Goal: Information Seeking & Learning: Learn about a topic

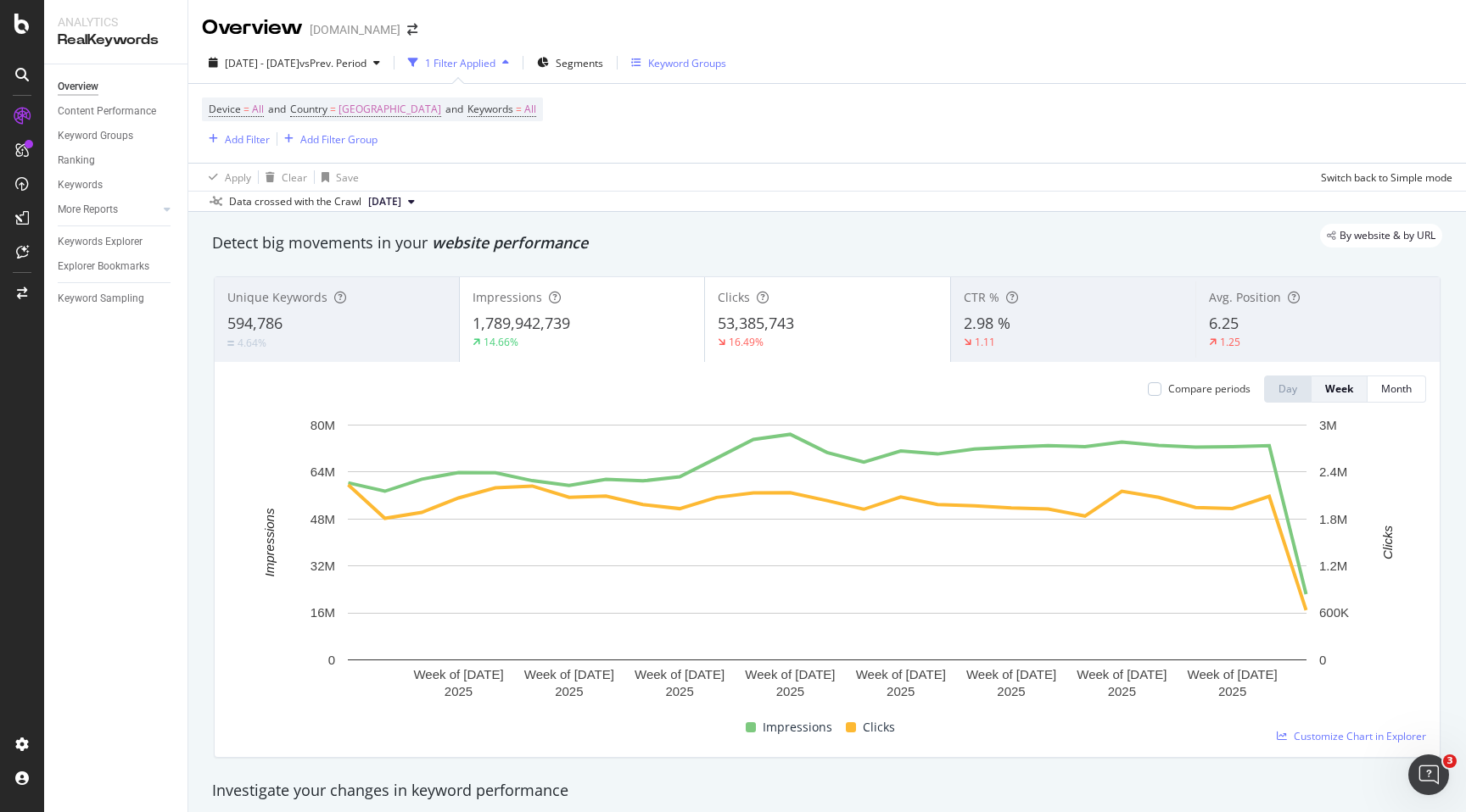
click at [723, 65] on div "Keyword Groups" at bounding box center [687, 63] width 78 height 14
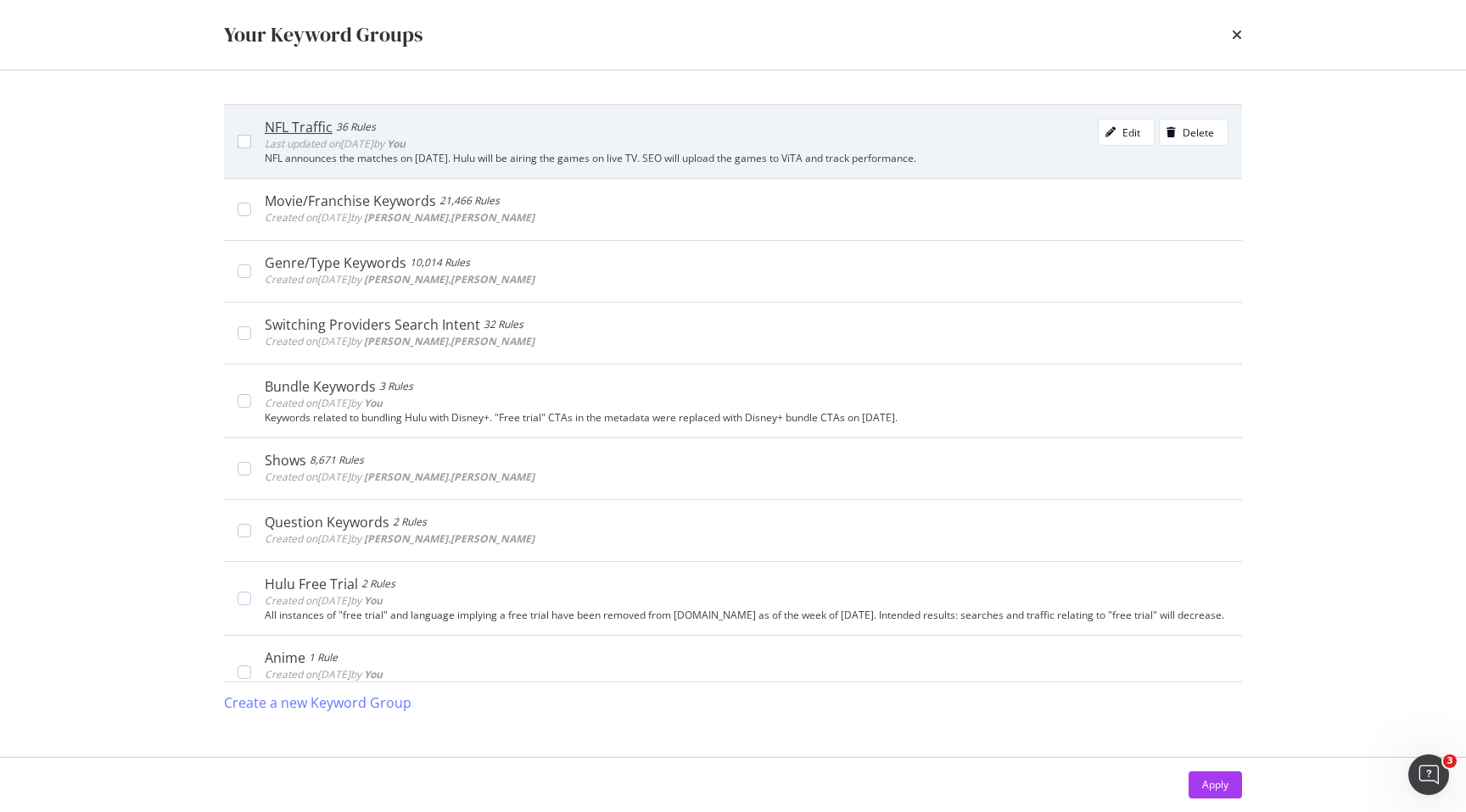
click at [659, 154] on div "NFL announces the matches on May 14th. Hulu will be airing the games on live TV…" at bounding box center [746, 158] width 963 height 11
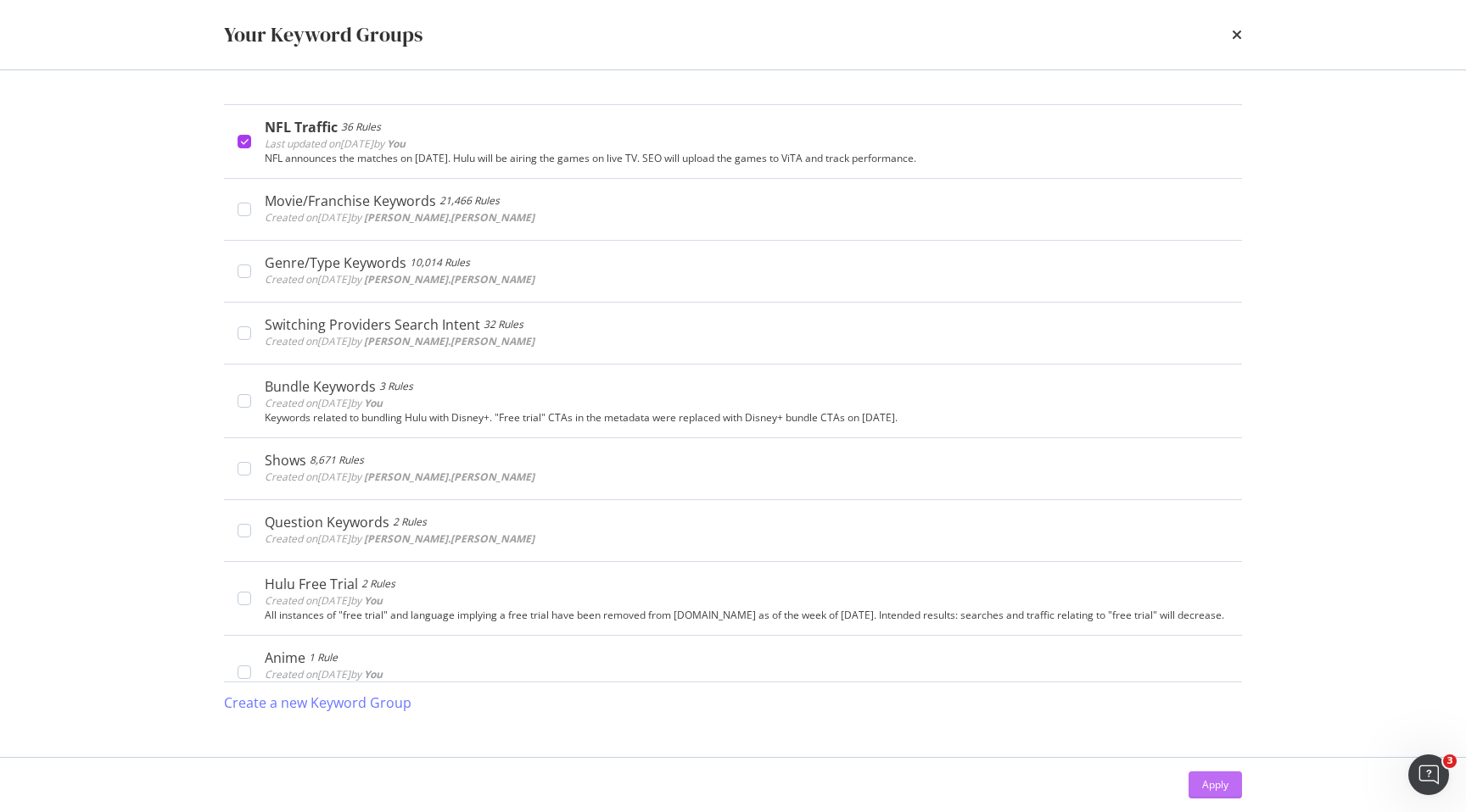
click at [1209, 785] on div "Apply" at bounding box center [1215, 785] width 26 height 14
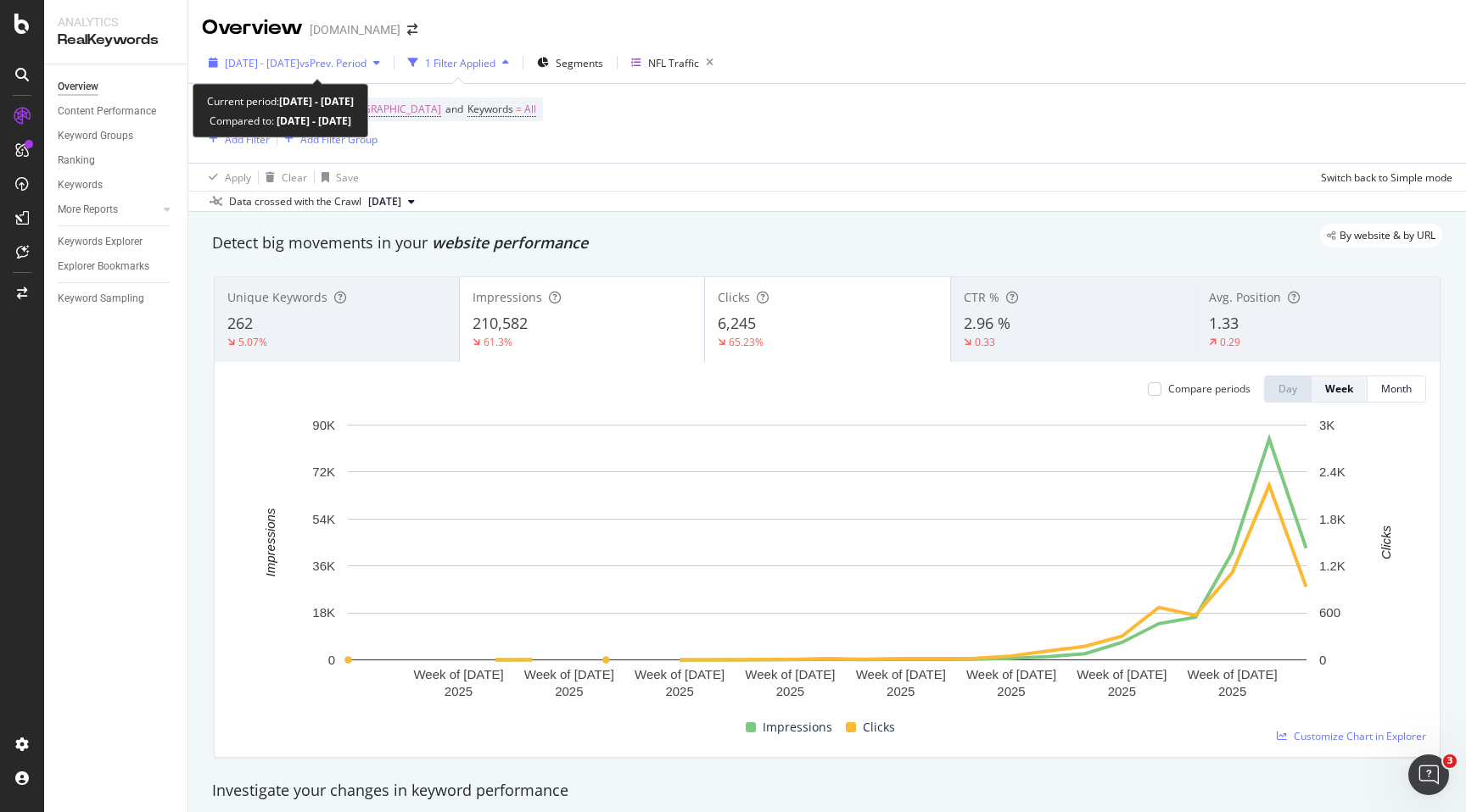
click at [387, 61] on div "button" at bounding box center [376, 63] width 20 height 11
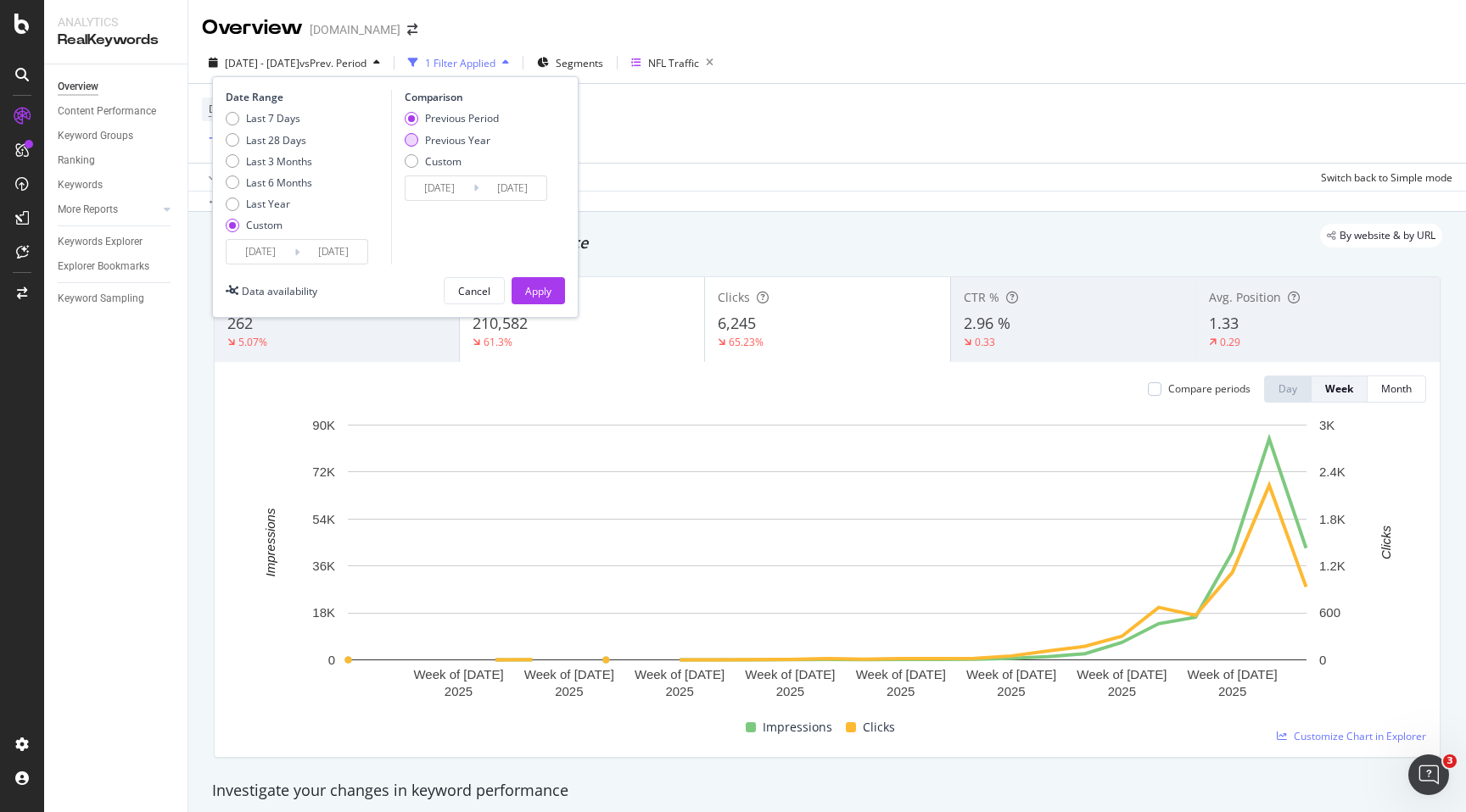
click at [425, 139] on div "Previous Year" at bounding box center [457, 140] width 65 height 14
type input "2024/03/04"
type input "2024/09/03"
click at [541, 289] on div "Apply" at bounding box center [539, 291] width 26 height 14
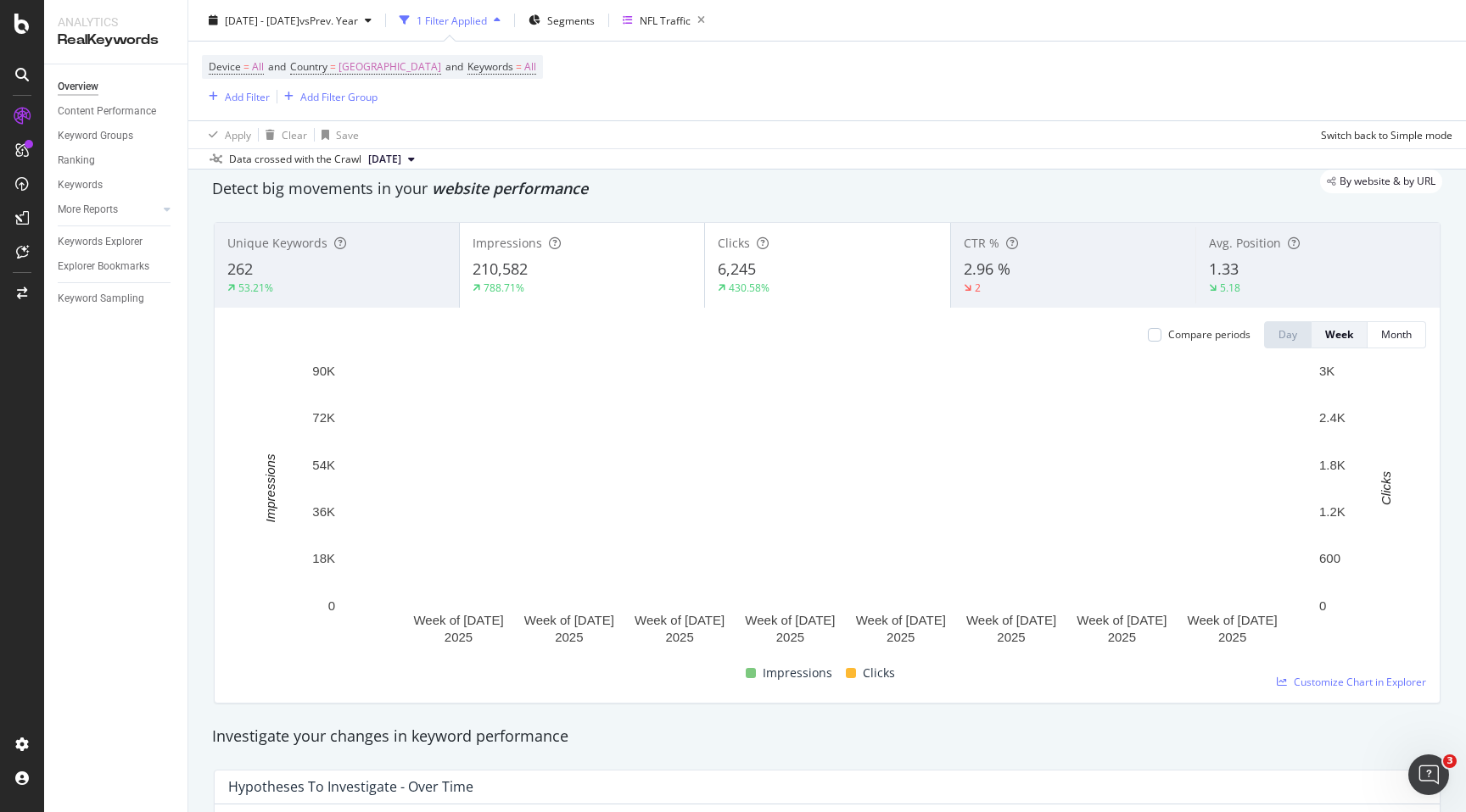
scroll to position [56, 0]
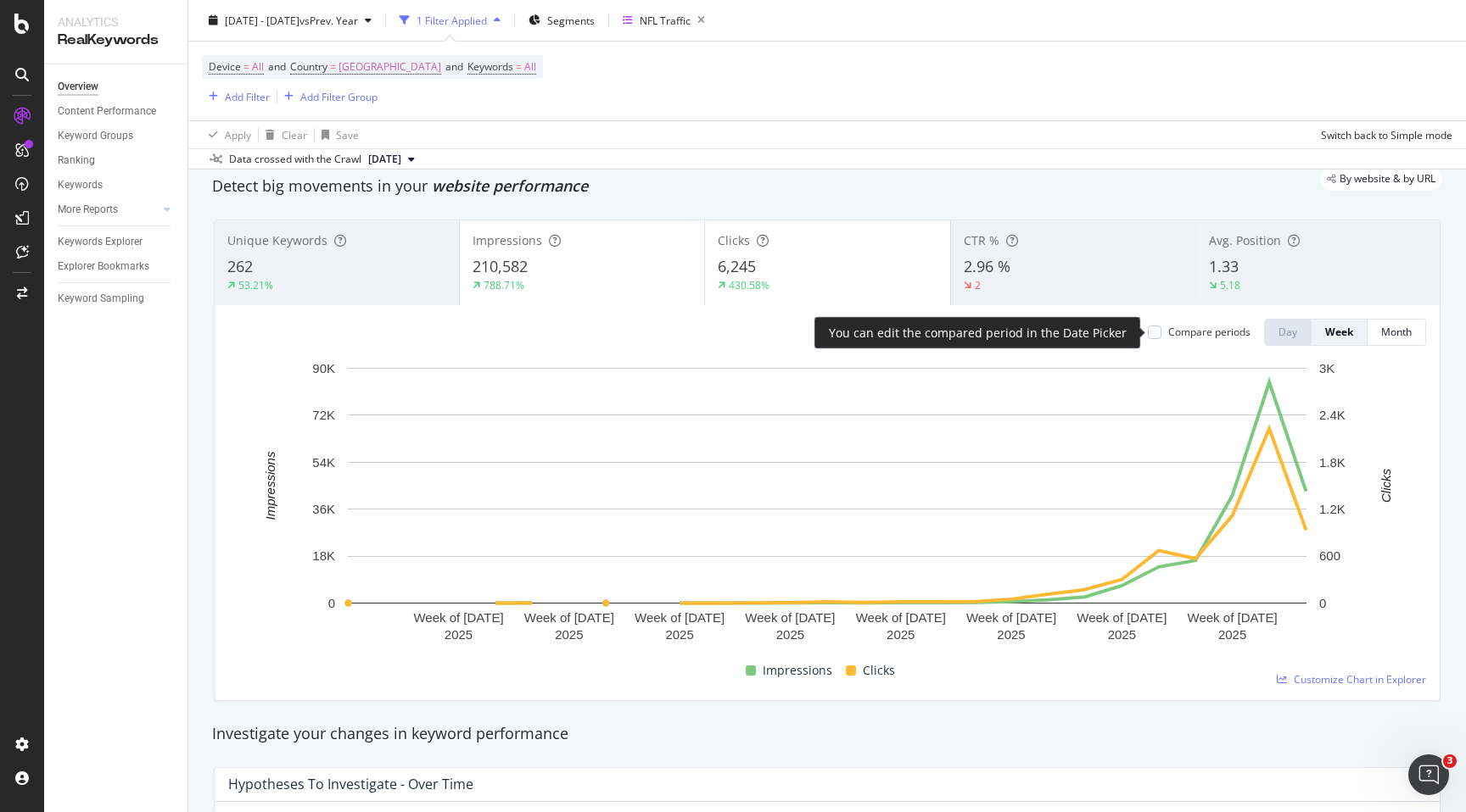
click at [1184, 335] on div "Compare periods" at bounding box center [1209, 332] width 82 height 14
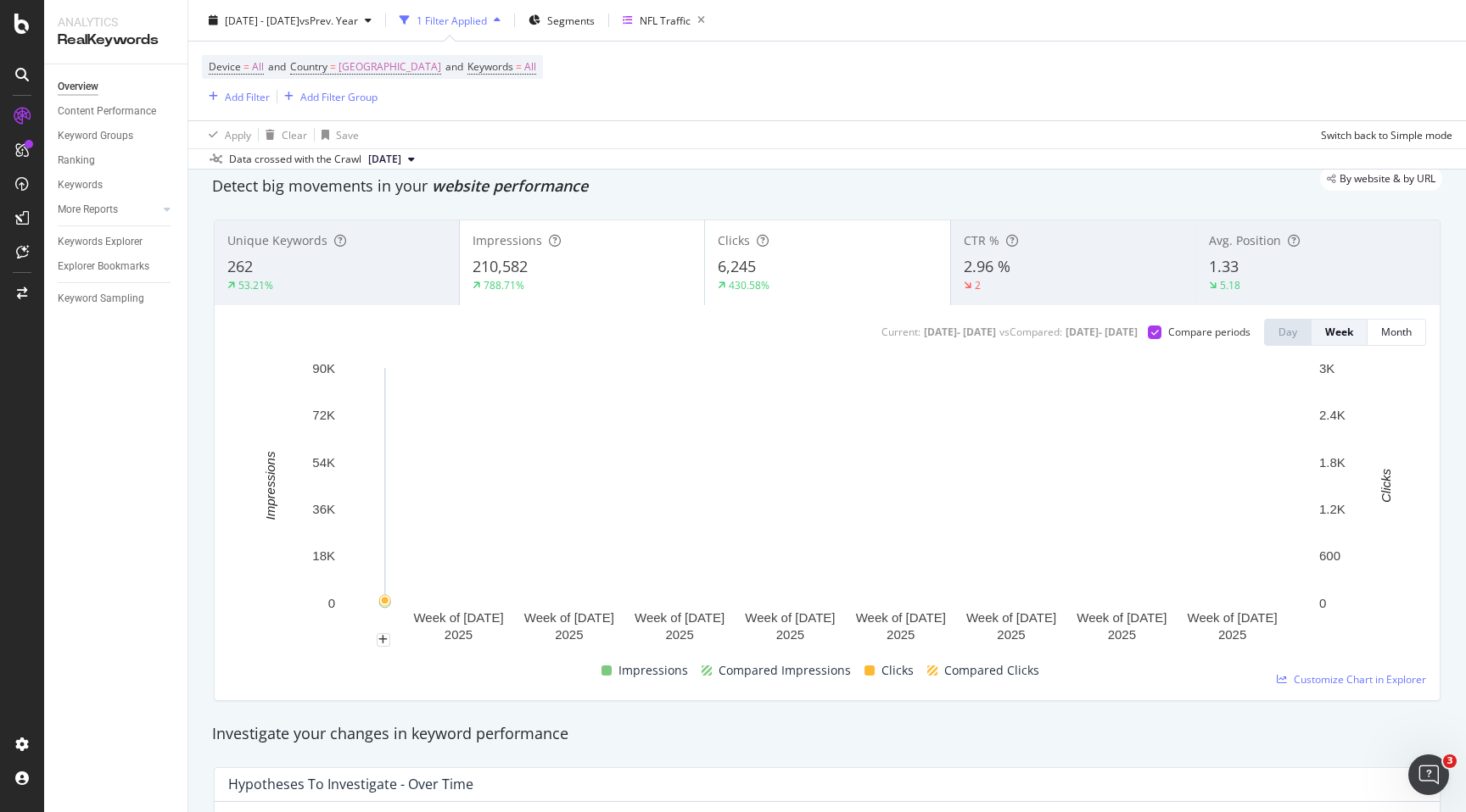
scroll to position [56, 0]
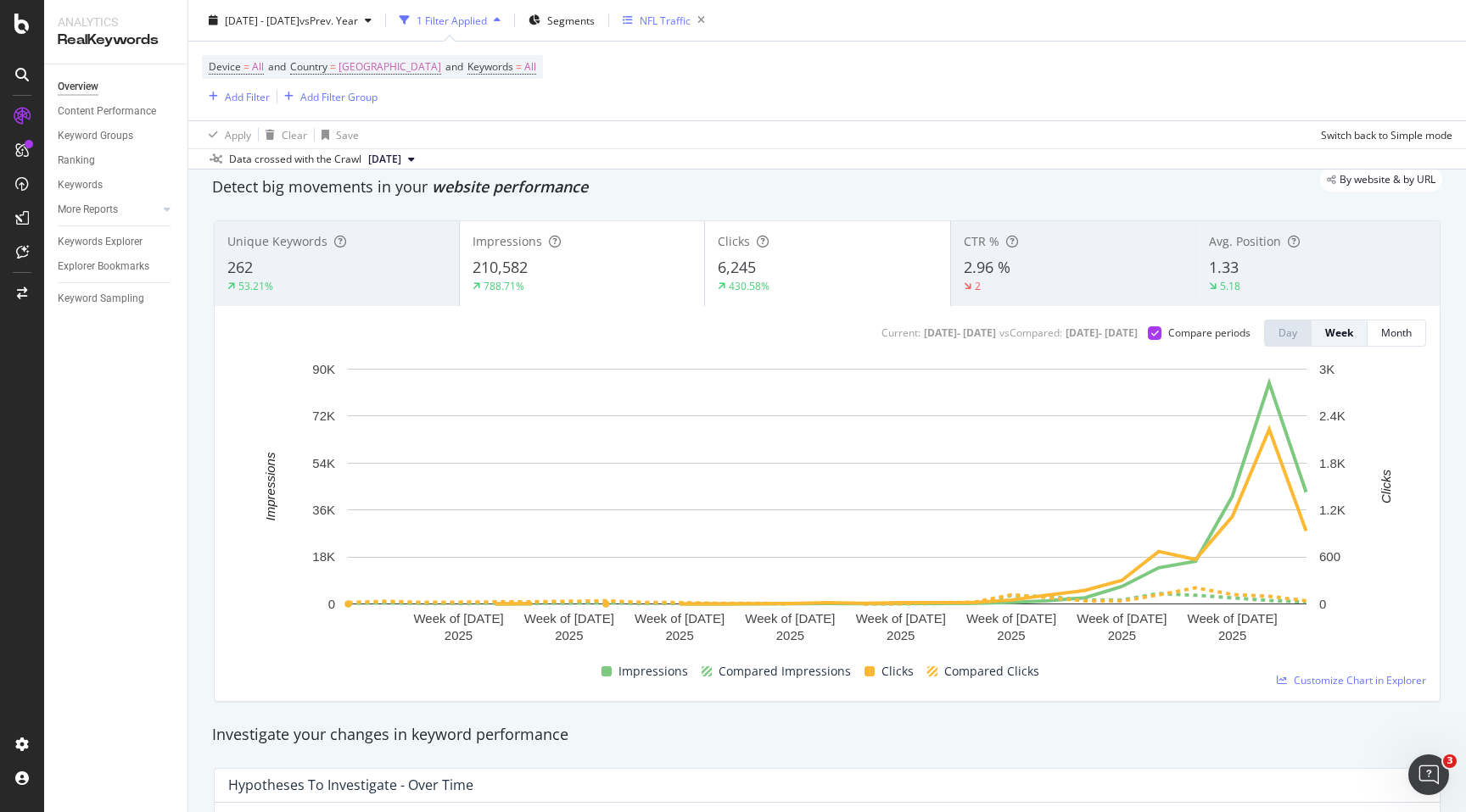
click at [633, 19] on icon "button" at bounding box center [628, 20] width 11 height 11
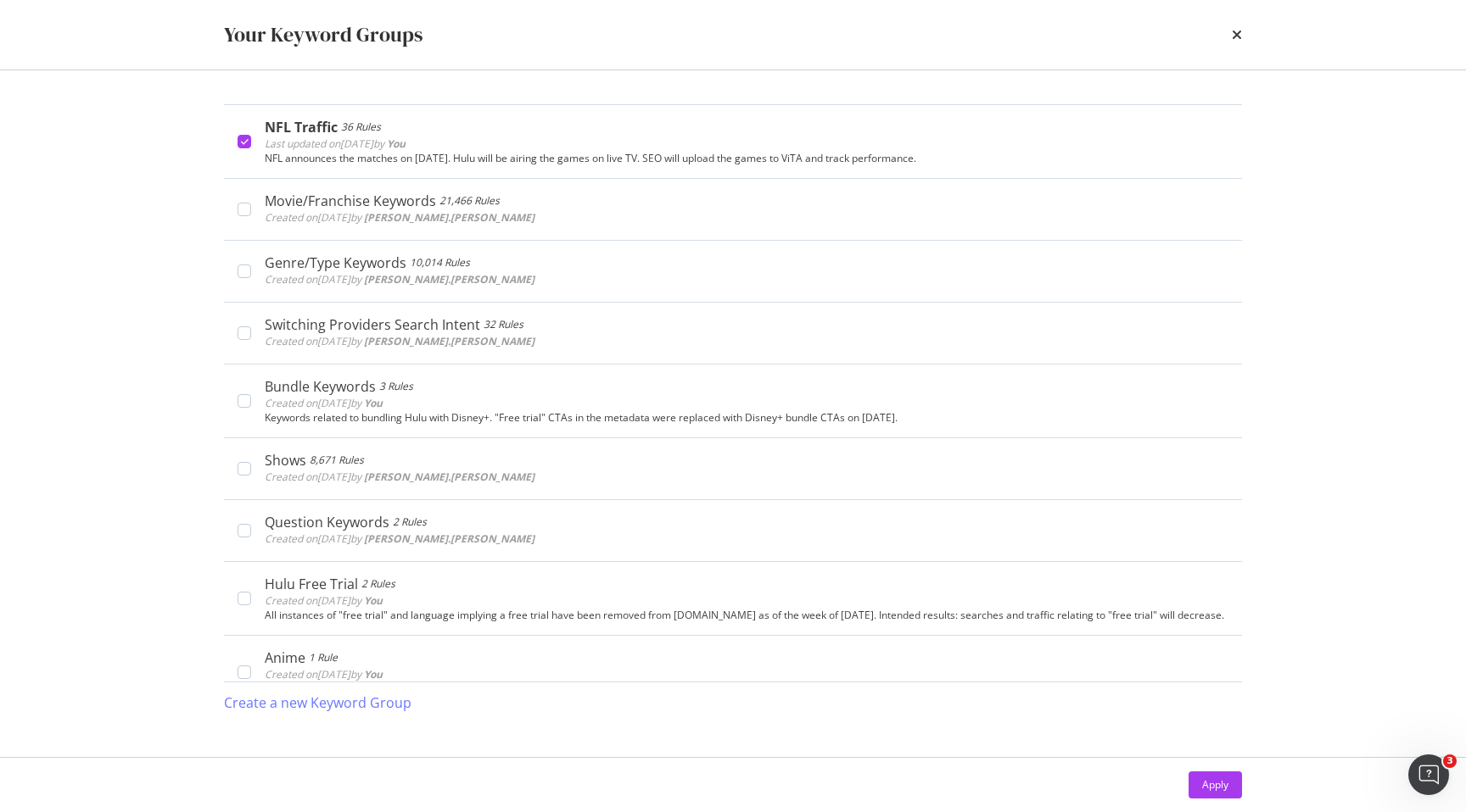
click at [1228, 29] on div "Your Keyword Groups" at bounding box center [733, 34] width 1018 height 29
click at [1235, 33] on icon "times" at bounding box center [1237, 34] width 11 height 13
